Goal: Check status

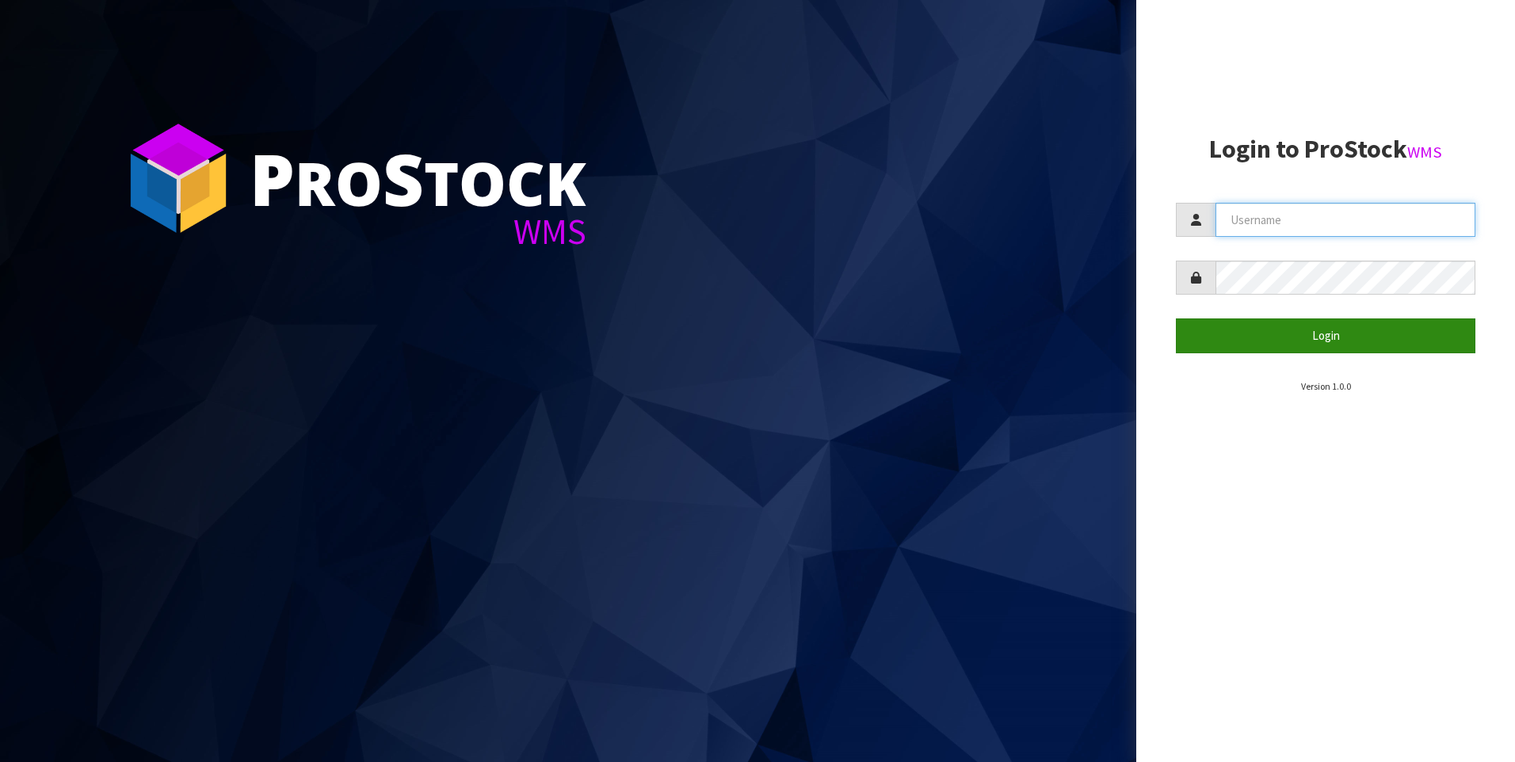
type input "[PERSON_NAME]"
click at [1341, 330] on button "Login" at bounding box center [1326, 336] width 300 height 34
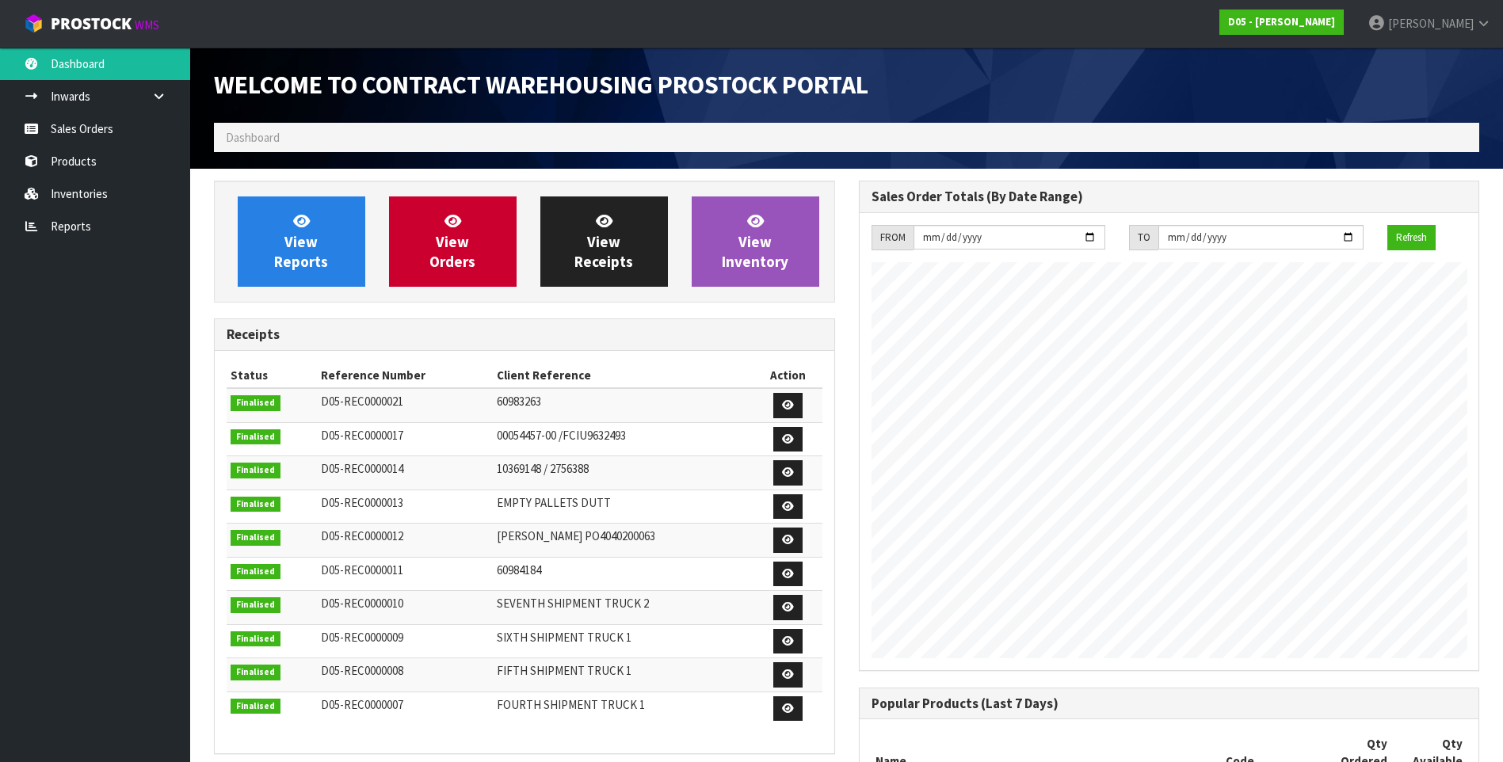
scroll to position [964, 644]
click at [65, 123] on link "Sales Orders" at bounding box center [95, 129] width 190 height 32
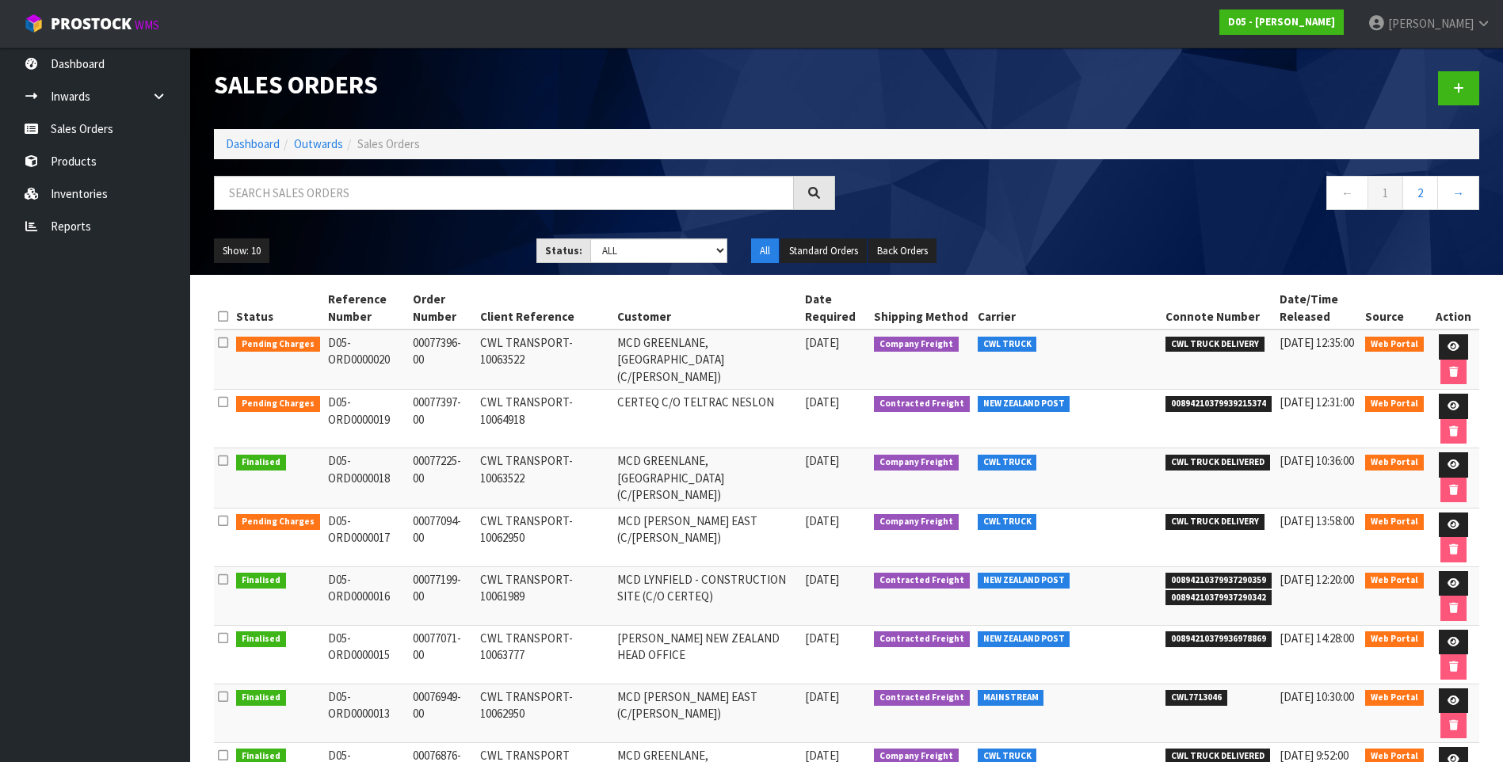
click at [729, 532] on td "MCD [PERSON_NAME] EAST (C/[PERSON_NAME])" at bounding box center [707, 537] width 188 height 59
click at [1346, 525] on td "[DATE] 13:58:00" at bounding box center [1319, 537] width 86 height 59
click at [761, 365] on td "MCD GREENLANE, [GEOGRAPHIC_DATA] (C/[PERSON_NAME])" at bounding box center [707, 360] width 188 height 60
click at [801, 414] on td "CERTEQ C/O TELTRAC NESLON" at bounding box center [707, 419] width 188 height 59
click at [1456, 406] on icon at bounding box center [1454, 406] width 12 height 10
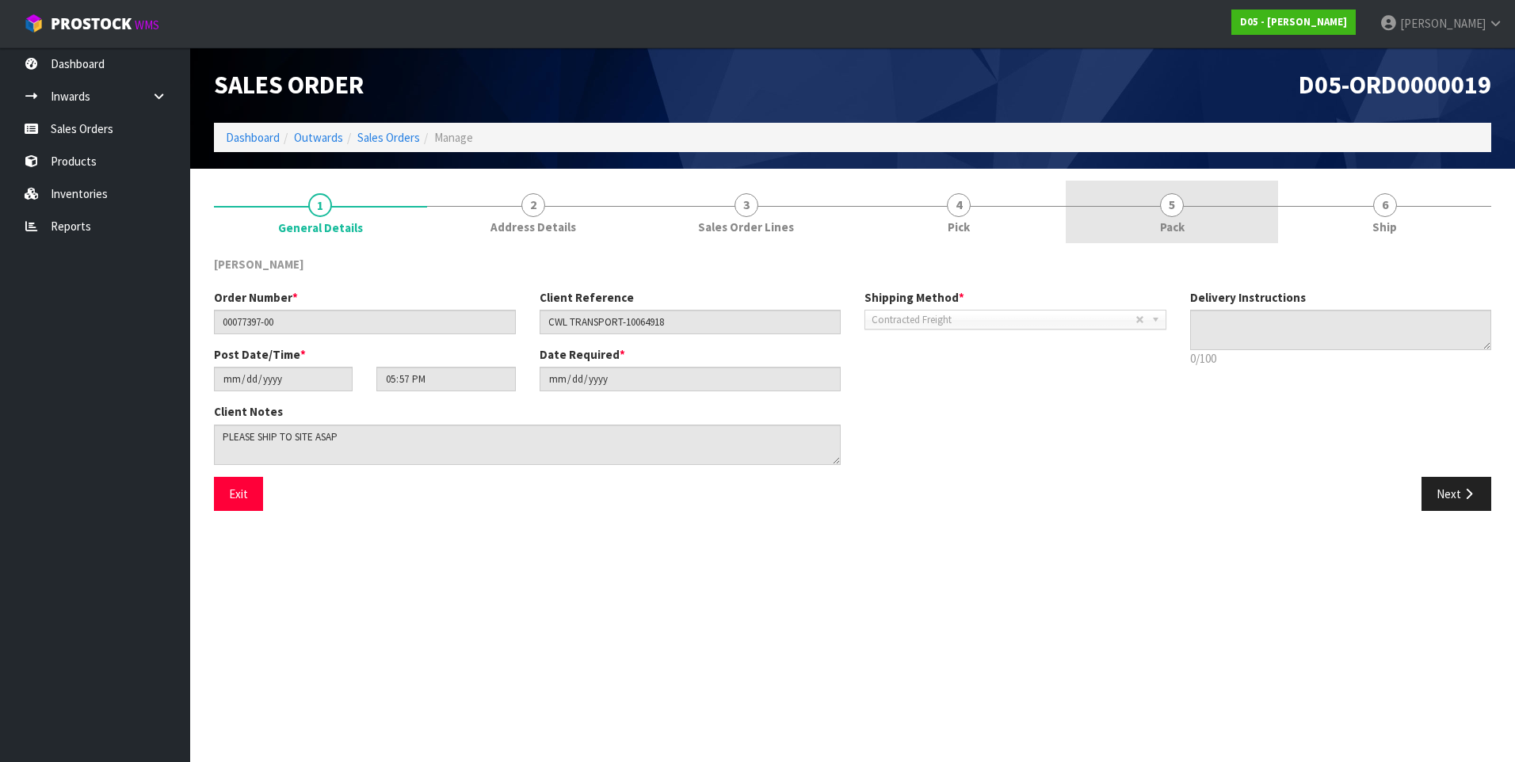
click at [1166, 213] on span "5" at bounding box center [1172, 205] width 24 height 24
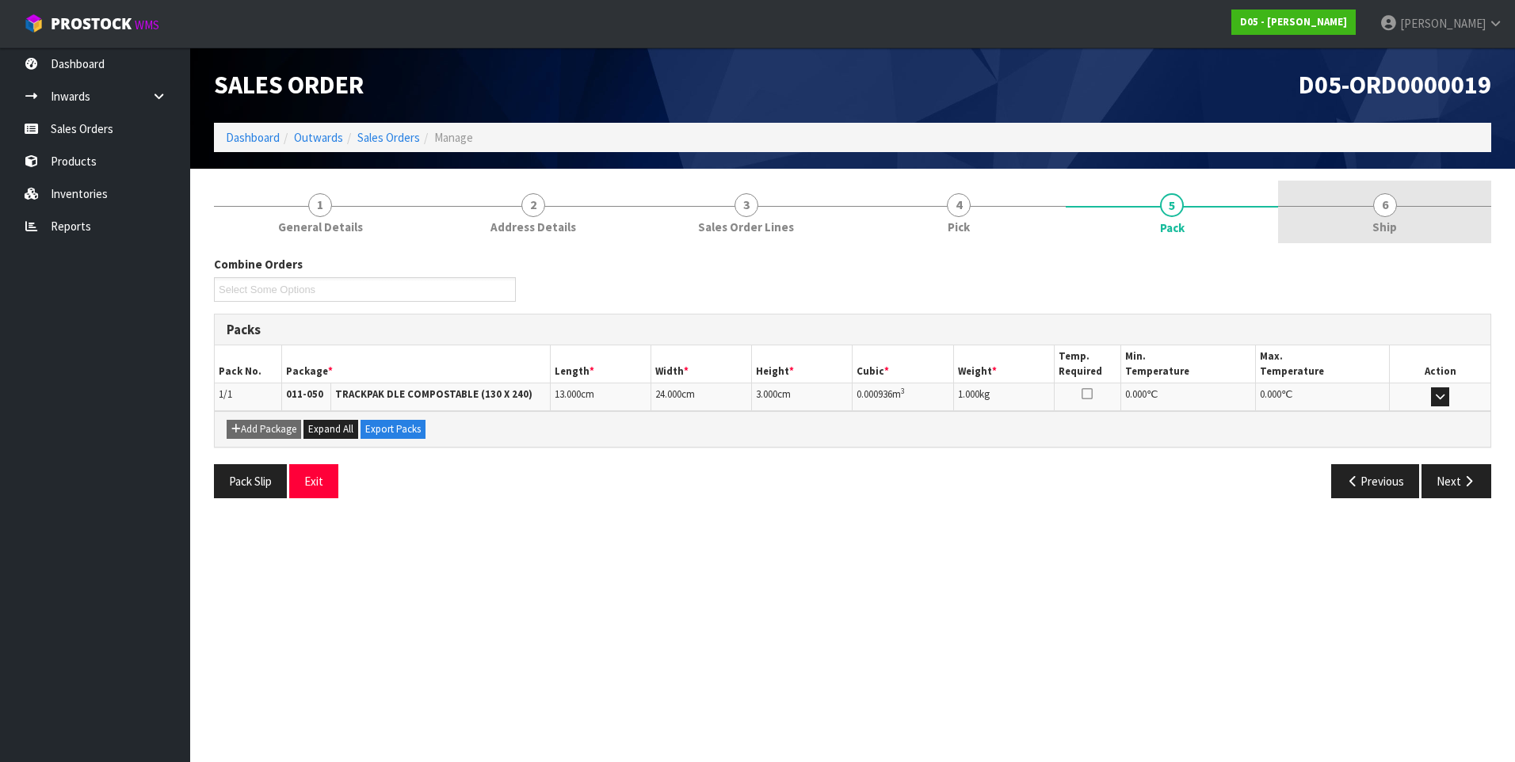
click at [1376, 216] on link "6 Ship" at bounding box center [1384, 212] width 213 height 63
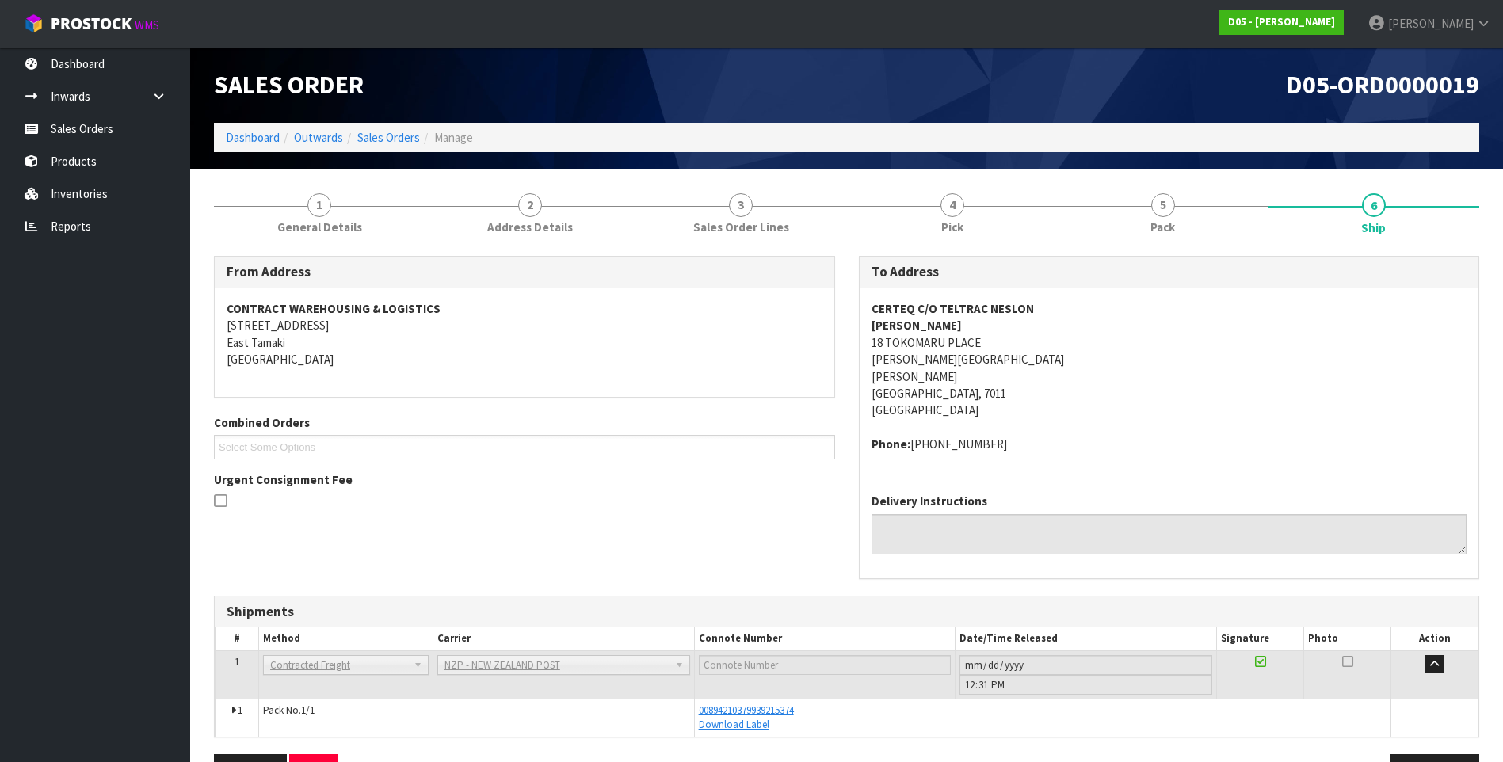
scroll to position [50, 0]
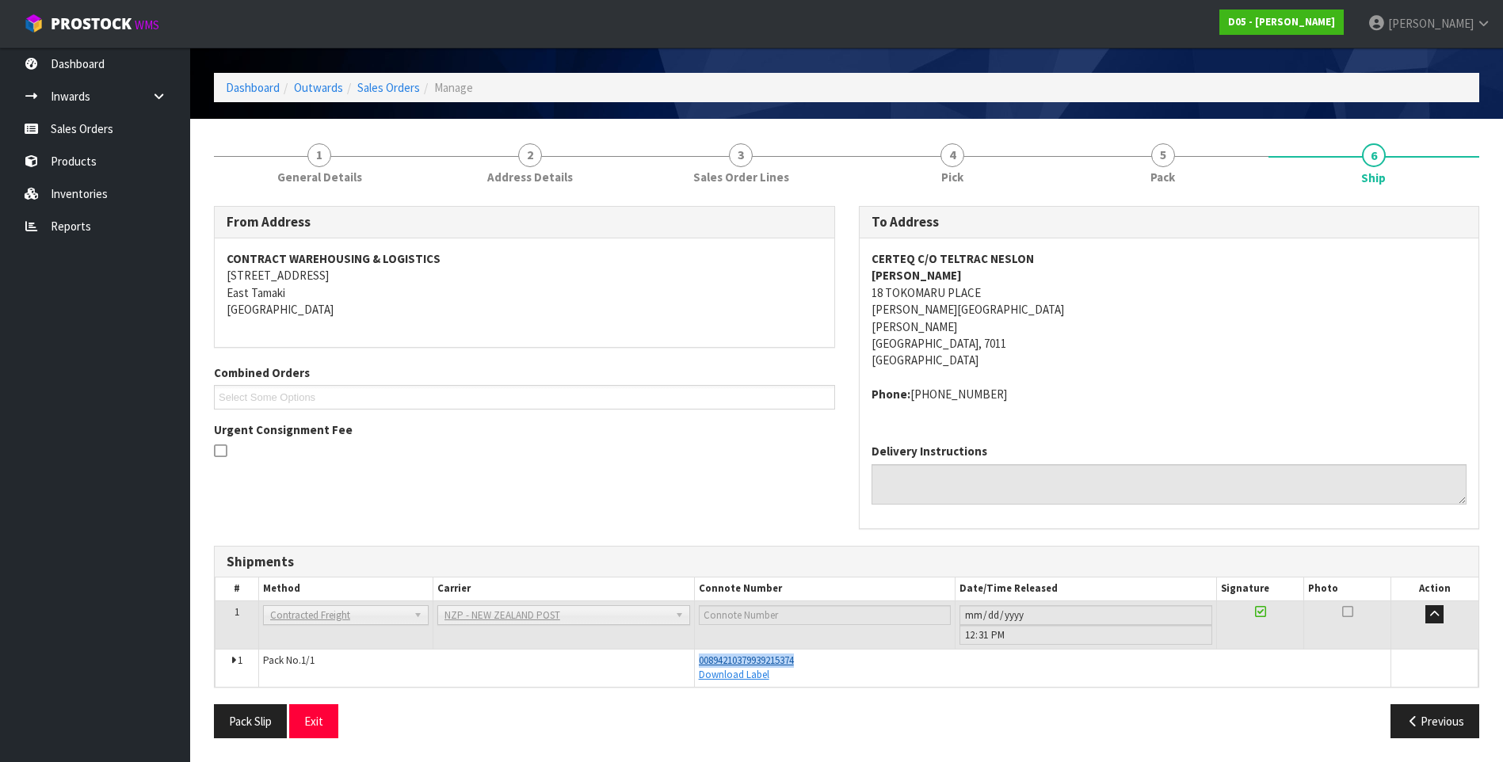
drag, startPoint x: 808, startPoint y: 658, endPoint x: 699, endPoint y: 658, distance: 109.4
click at [699, 658] on div "00894210379939215374" at bounding box center [1043, 661] width 688 height 14
copy span "00894210379939215374"
click at [550, 510] on div "From Address CONTRACT WAREHOUSING & LOGISTICS [STREET_ADDRESS] Combined Orders …" at bounding box center [846, 375] width 1289 height 339
click at [94, 131] on link "Sales Orders" at bounding box center [95, 129] width 190 height 32
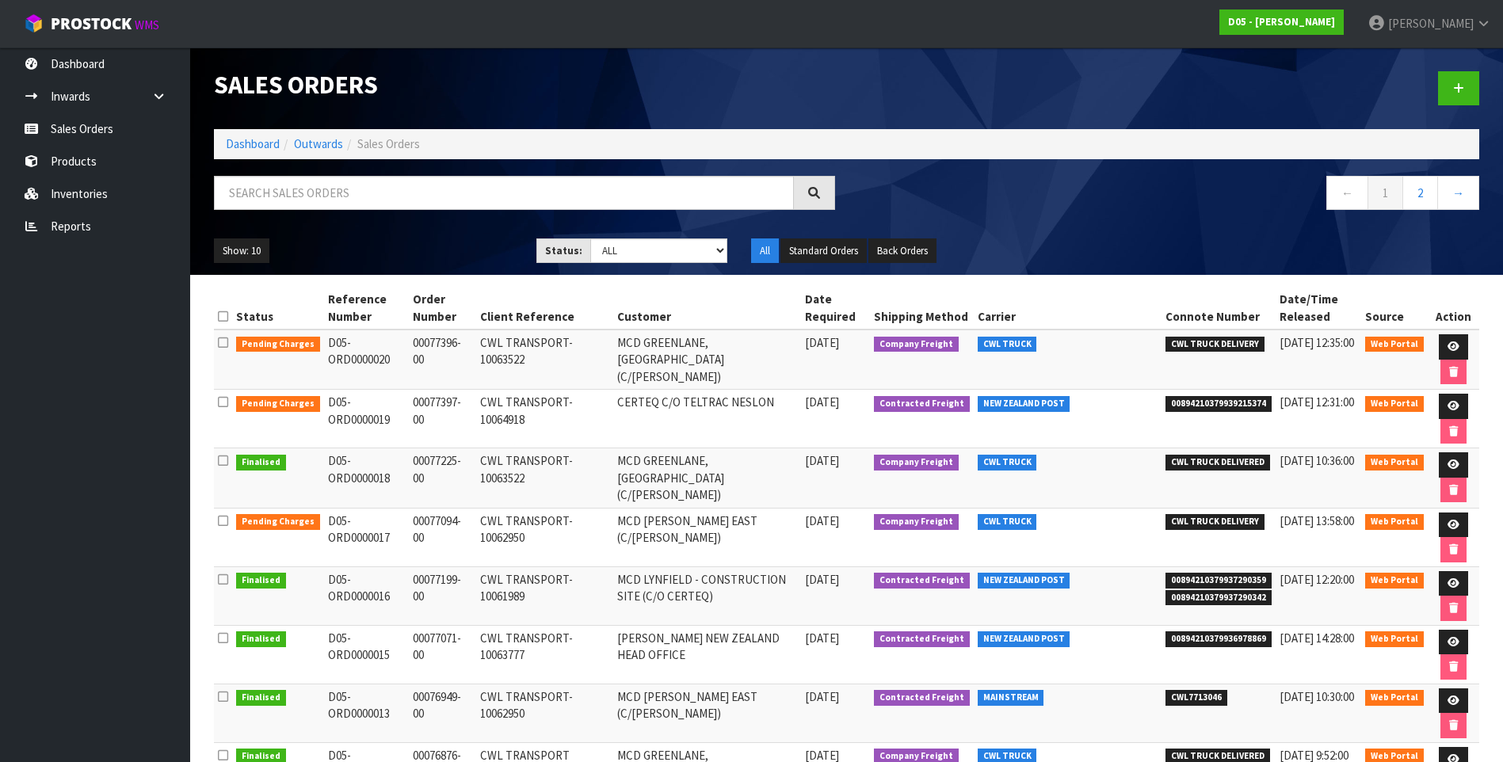
click at [613, 348] on td "CWL TRANSPORT-10063522" at bounding box center [544, 360] width 137 height 60
click at [1082, 228] on div "Show: 10 5 10 25 50 Status: Draft Pending Allocated Pending Pick Goods Picked G…" at bounding box center [846, 251] width 1289 height 49
click at [907, 204] on nav "← 1 2 →" at bounding box center [1169, 195] width 621 height 39
click at [918, 204] on nav "← 1 2 →" at bounding box center [1169, 195] width 621 height 39
click at [1078, 235] on div "Show: 10 5 10 25 50 Status: Draft Pending Allocated Pending Pick Goods Picked G…" at bounding box center [846, 251] width 1289 height 49
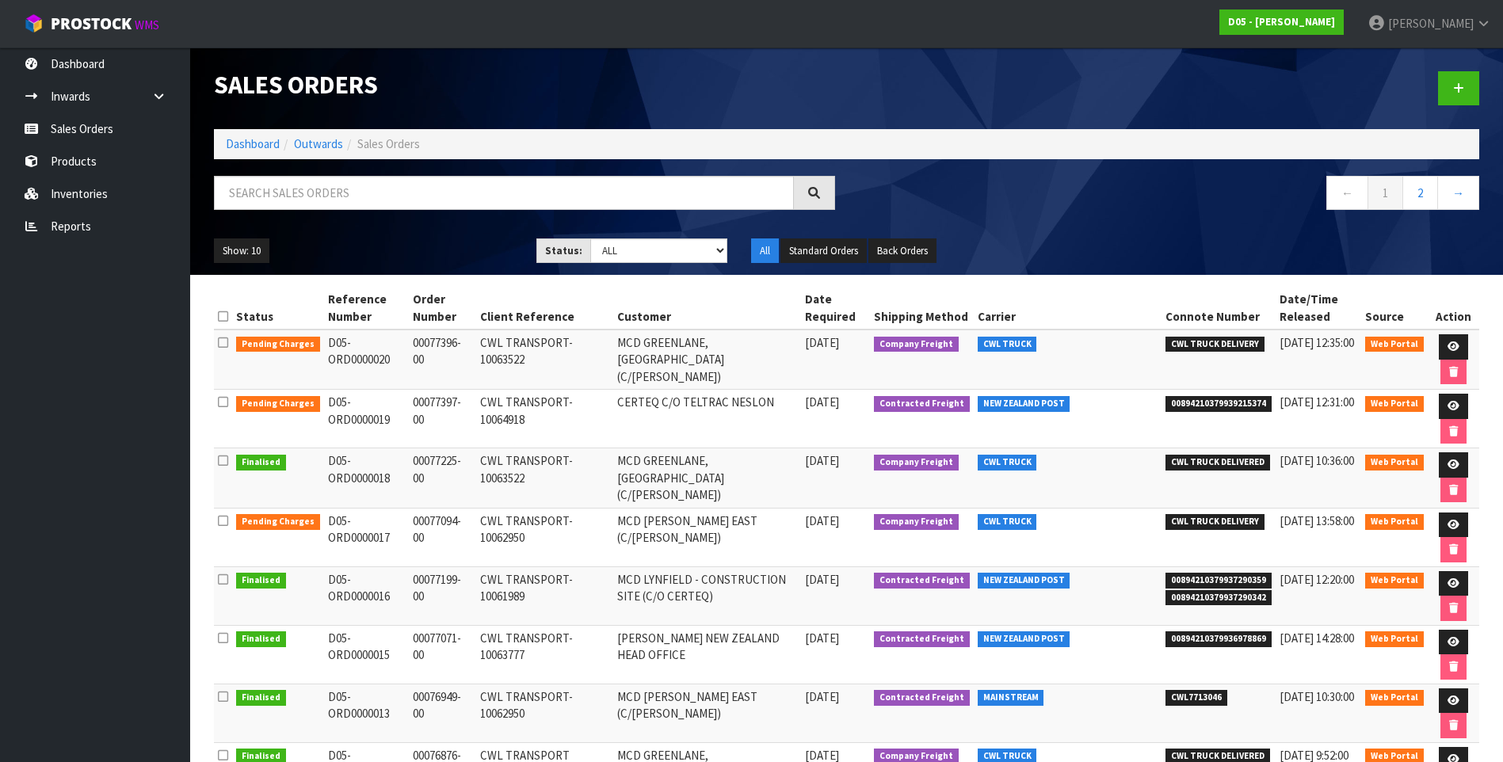
click at [1099, 292] on th "Carrier" at bounding box center [1068, 308] width 189 height 43
click at [772, 292] on th "Customer" at bounding box center [707, 308] width 188 height 43
click at [380, 281] on section "Status Reference Number Order Number Client Reference Customer Date Required Sh…" at bounding box center [846, 633] width 1313 height 716
click at [271, 282] on section "Status Reference Number Order Number Client Reference Customer Date Required Sh…" at bounding box center [846, 633] width 1313 height 716
click at [1097, 284] on section "Status Reference Number Order Number Client Reference Customer Date Required Sh…" at bounding box center [846, 633] width 1313 height 716
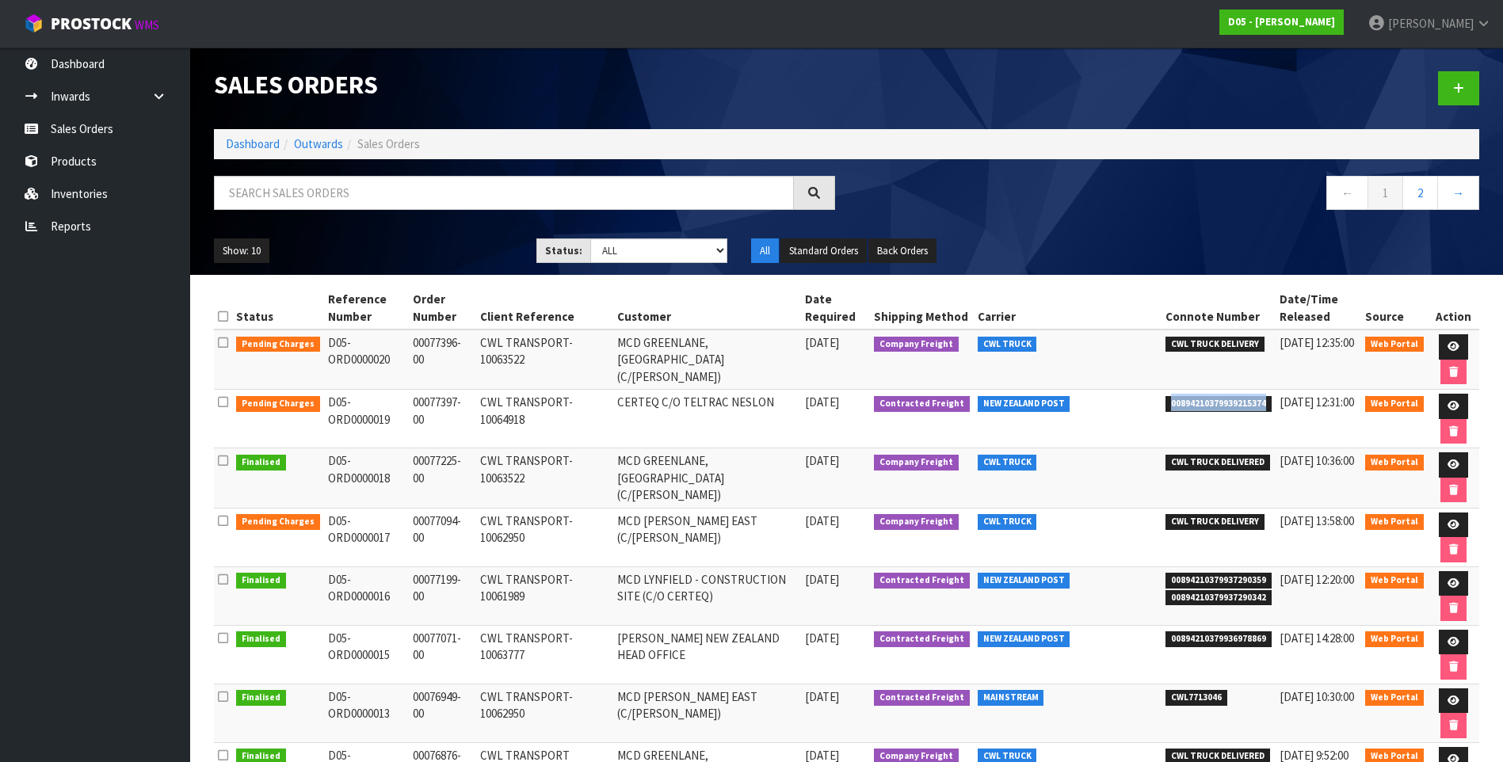
drag, startPoint x: 1272, startPoint y: 399, endPoint x: 1173, endPoint y: 403, distance: 99.1
click at [1173, 403] on span "00894210379939215374" at bounding box center [1219, 404] width 106 height 16
drag, startPoint x: 1173, startPoint y: 403, endPoint x: 1126, endPoint y: 419, distance: 49.6
click at [1126, 419] on td "NEW ZEALAND POST" at bounding box center [1068, 419] width 189 height 59
